Goal: Task Accomplishment & Management: Manage account settings

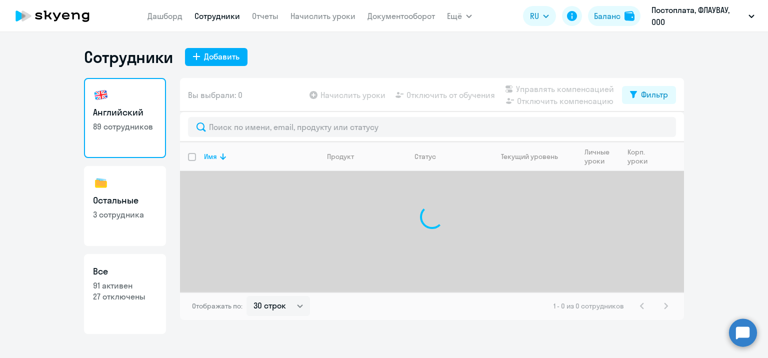
select select "30"
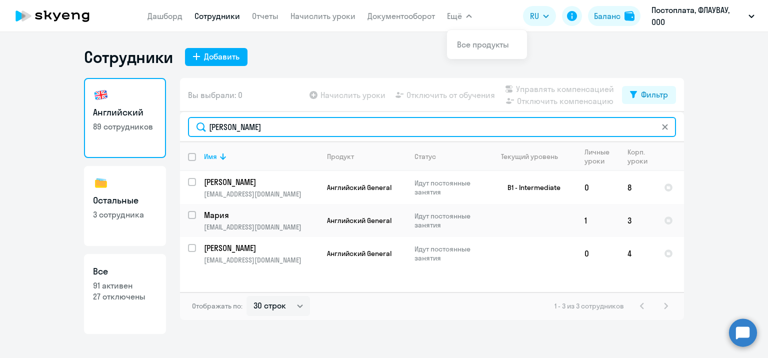
click at [396, 122] on input "[PERSON_NAME]" at bounding box center [432, 127] width 488 height 20
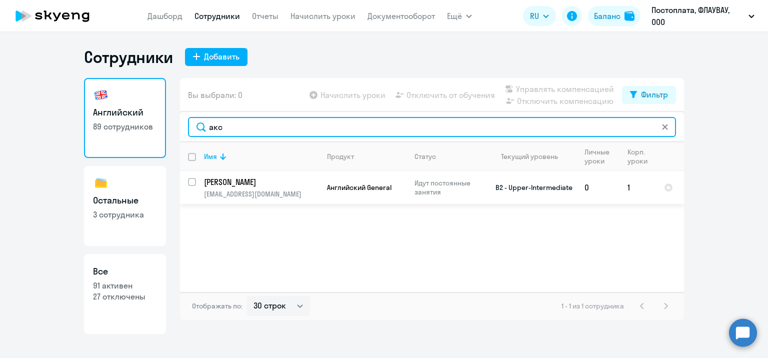
type input "акс"
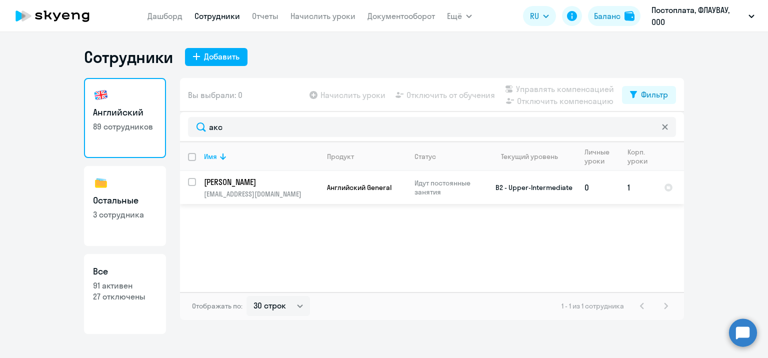
click at [191, 182] on input "select row 21738095" at bounding box center [198, 188] width 20 height 20
checkbox input "true"
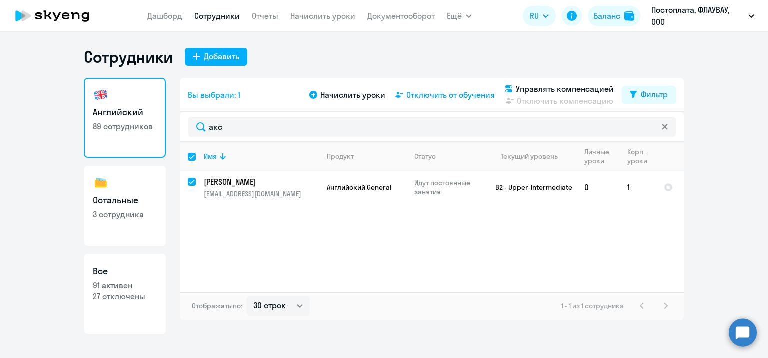
click at [451, 95] on span "Отключить от обучения" at bounding box center [451, 95] width 89 height 12
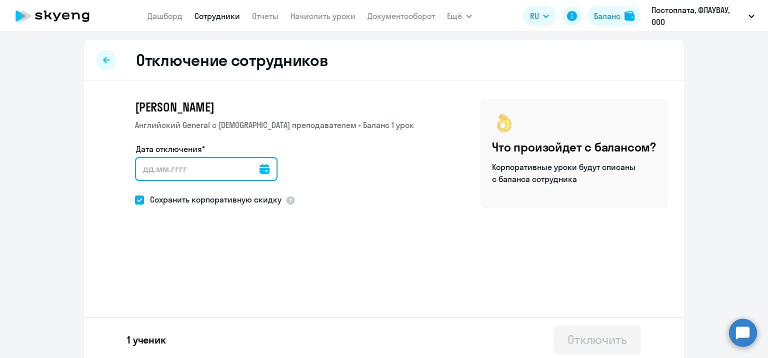
click at [230, 167] on input "Дата отключения*" at bounding box center [206, 169] width 143 height 24
type input "[DATE]"
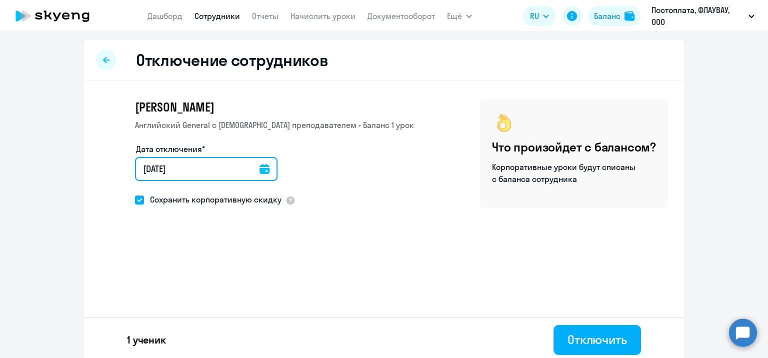
type input "[DATE]"
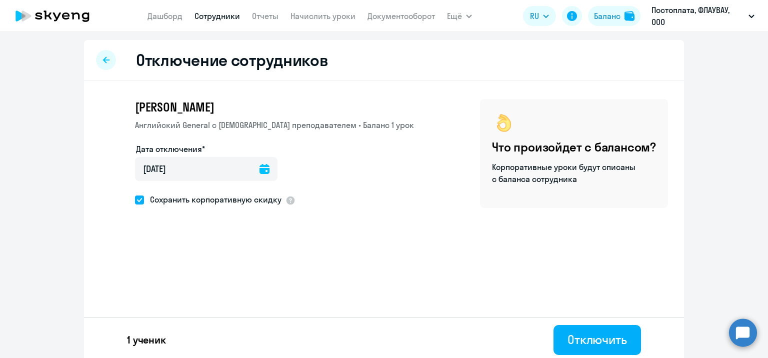
click at [135, 202] on span at bounding box center [139, 200] width 9 height 9
click at [135, 200] on input "Сохранить корпоративную скидку" at bounding box center [135, 200] width 1 height 1
checkbox input "false"
click at [614, 344] on div "Отключить" at bounding box center [598, 340] width 60 height 16
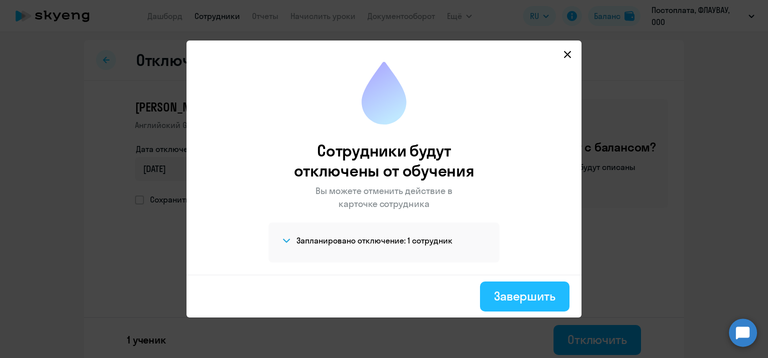
click at [552, 288] on div "Завершить" at bounding box center [525, 296] width 62 height 16
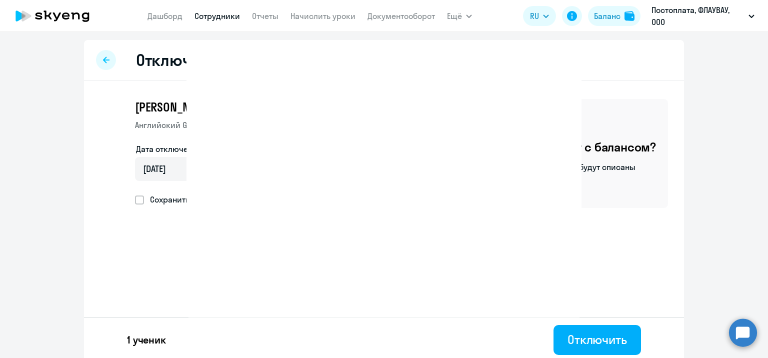
select select "30"
